Goal: Download file/media

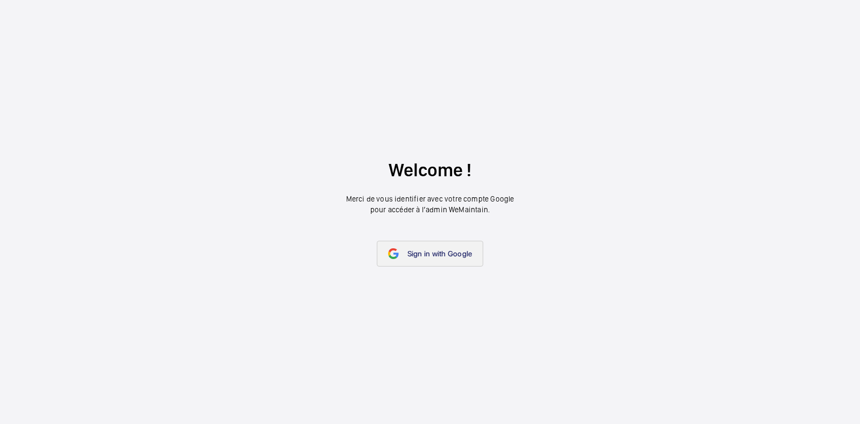
click at [446, 246] on link "Sign in with Google" at bounding box center [430, 254] width 107 height 26
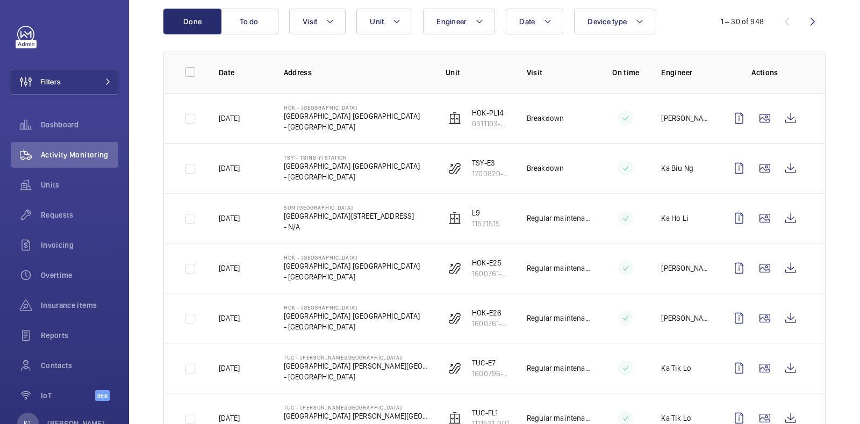
scroll to position [130, 0]
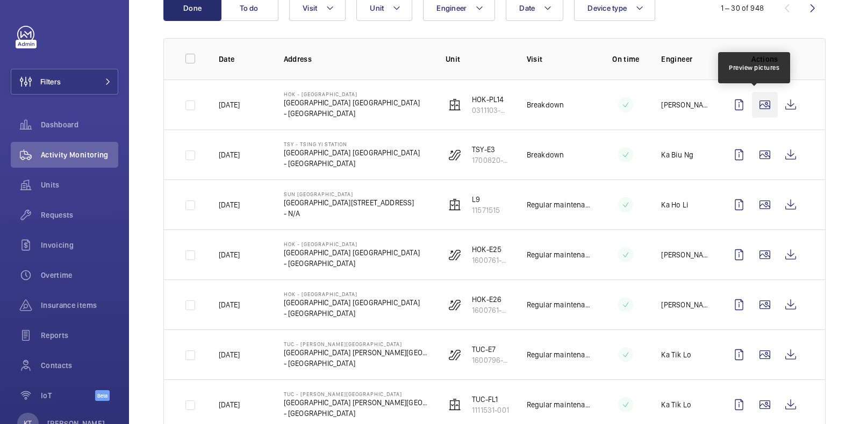
click at [753, 96] on wm-front-icon-button at bounding box center [765, 105] width 26 height 26
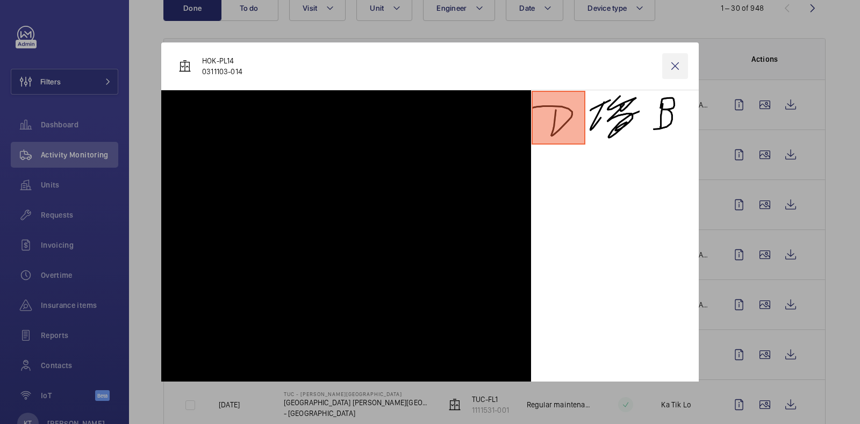
click at [668, 69] on wm-front-icon-button at bounding box center [675, 66] width 26 height 26
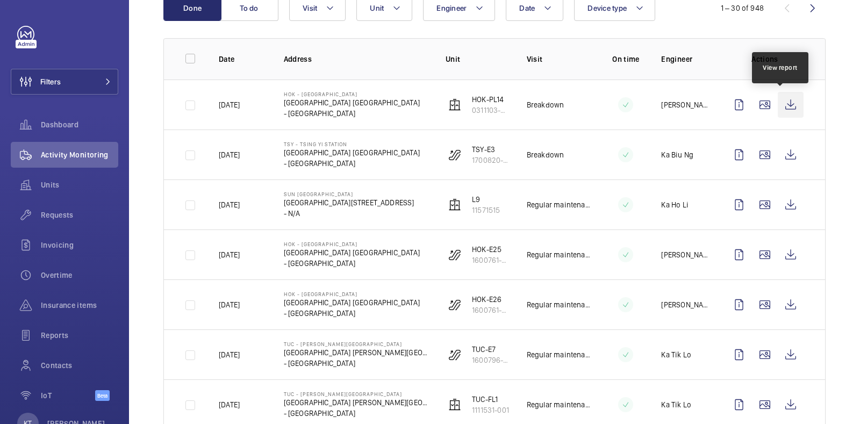
click at [781, 105] on wm-front-icon-button at bounding box center [791, 105] width 26 height 26
drag, startPoint x: 689, startPoint y: 152, endPoint x: 659, endPoint y: 152, distance: 29.6
click at [659, 152] on td "Ka Biu Ng" at bounding box center [676, 155] width 65 height 50
click at [661, 152] on p "Ka Biu Ng" at bounding box center [677, 154] width 32 height 11
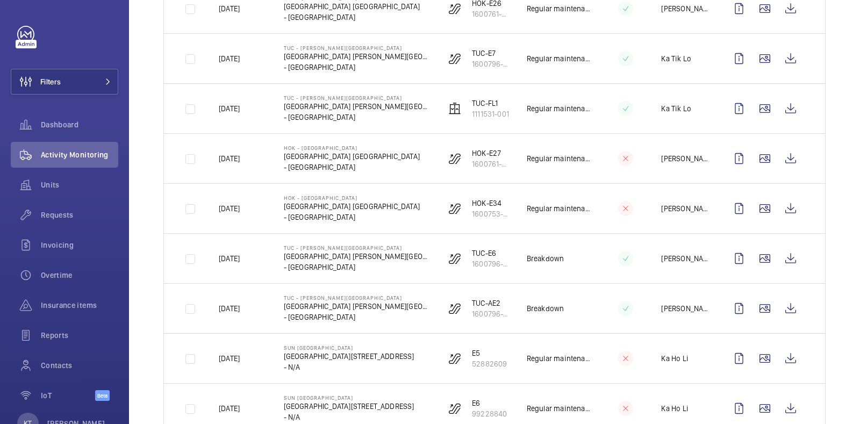
scroll to position [0, 0]
